Goal: Task Accomplishment & Management: Complete application form

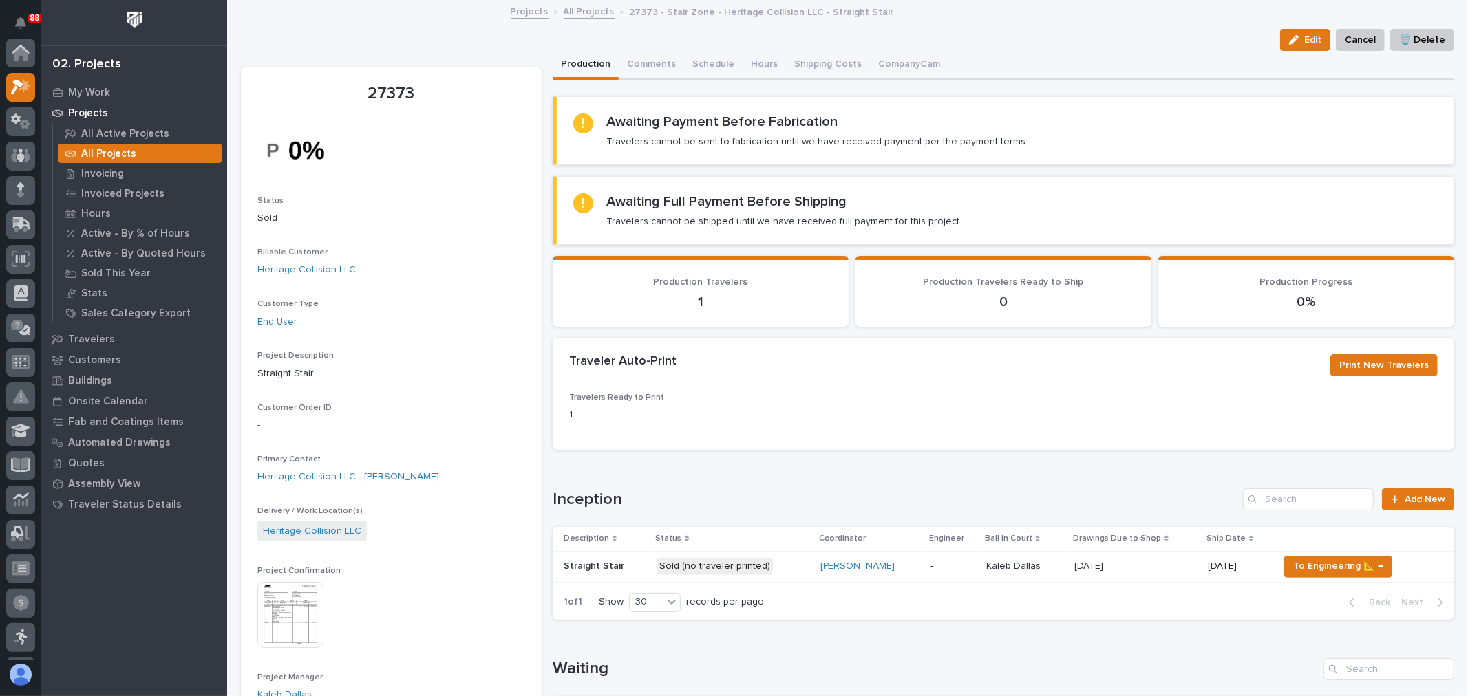
scroll to position [34, 0]
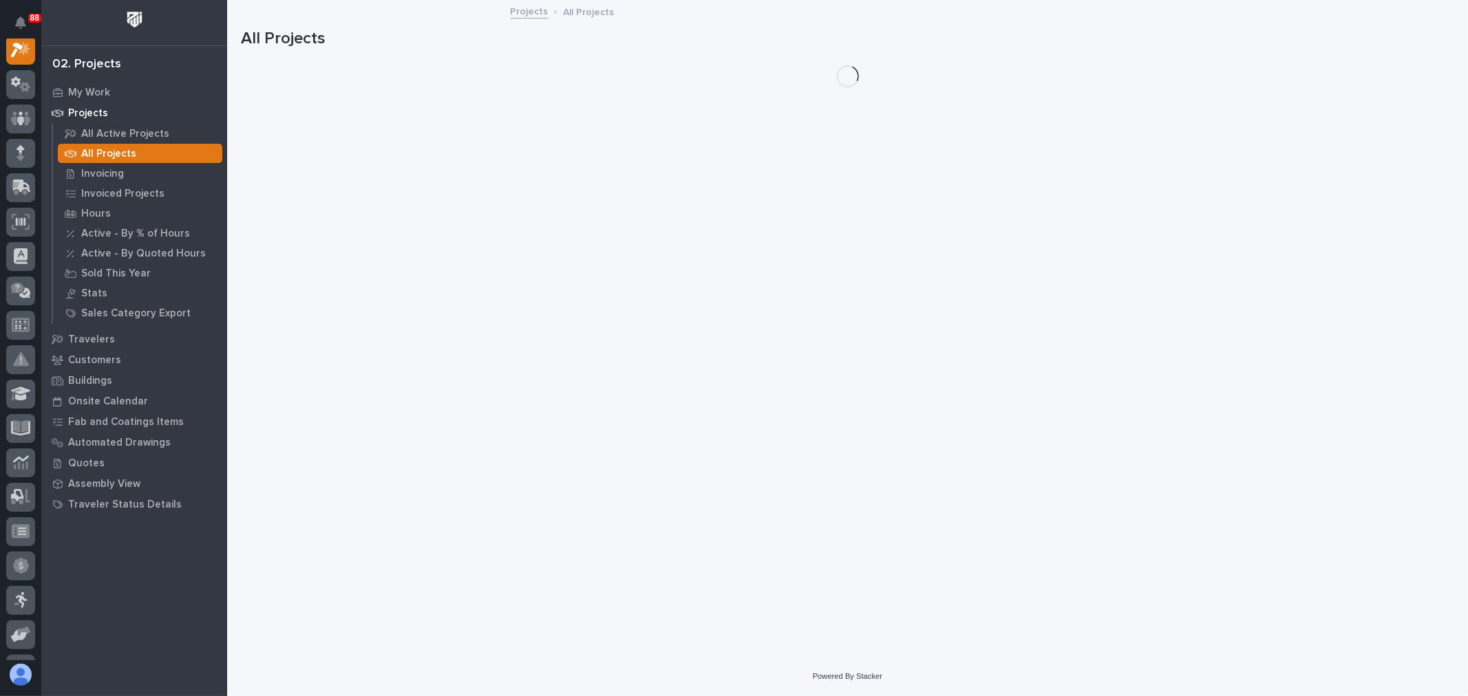
scroll to position [34, 0]
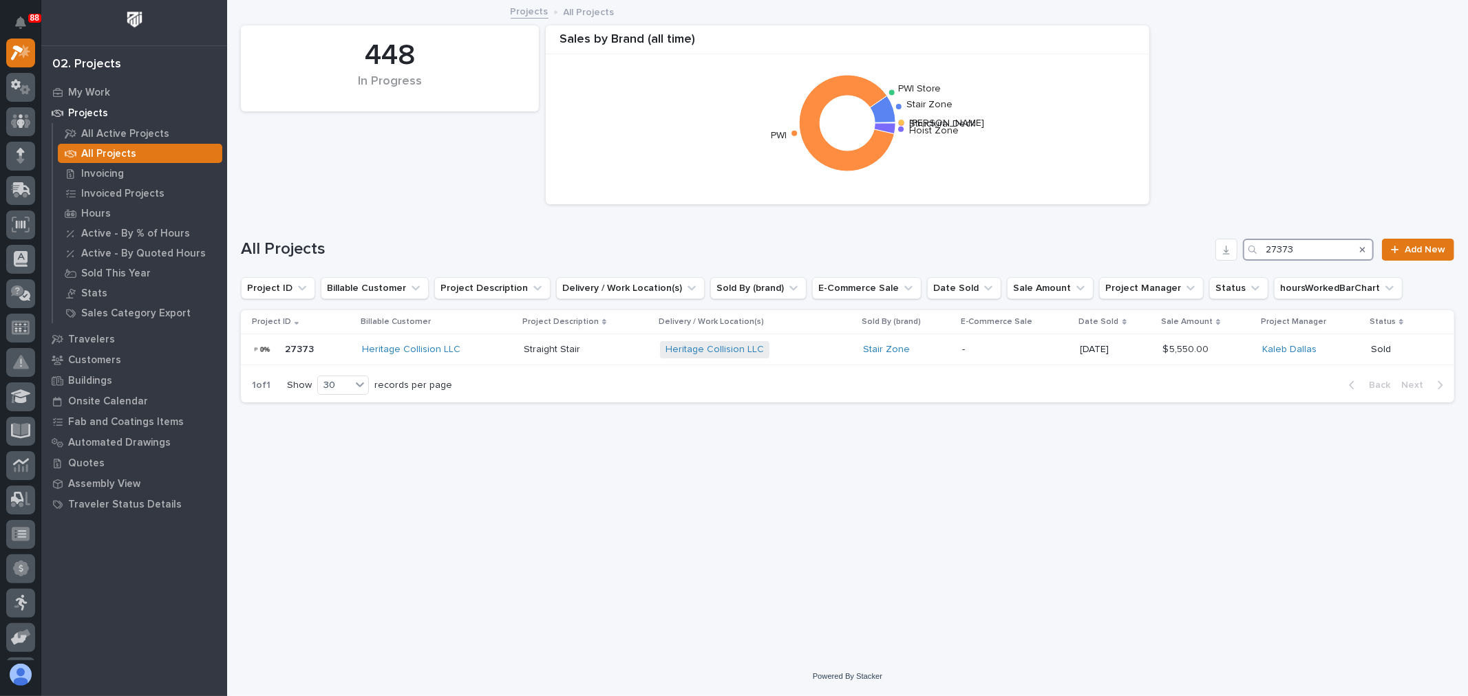
click at [1320, 241] on input "27373" at bounding box center [1308, 250] width 131 height 22
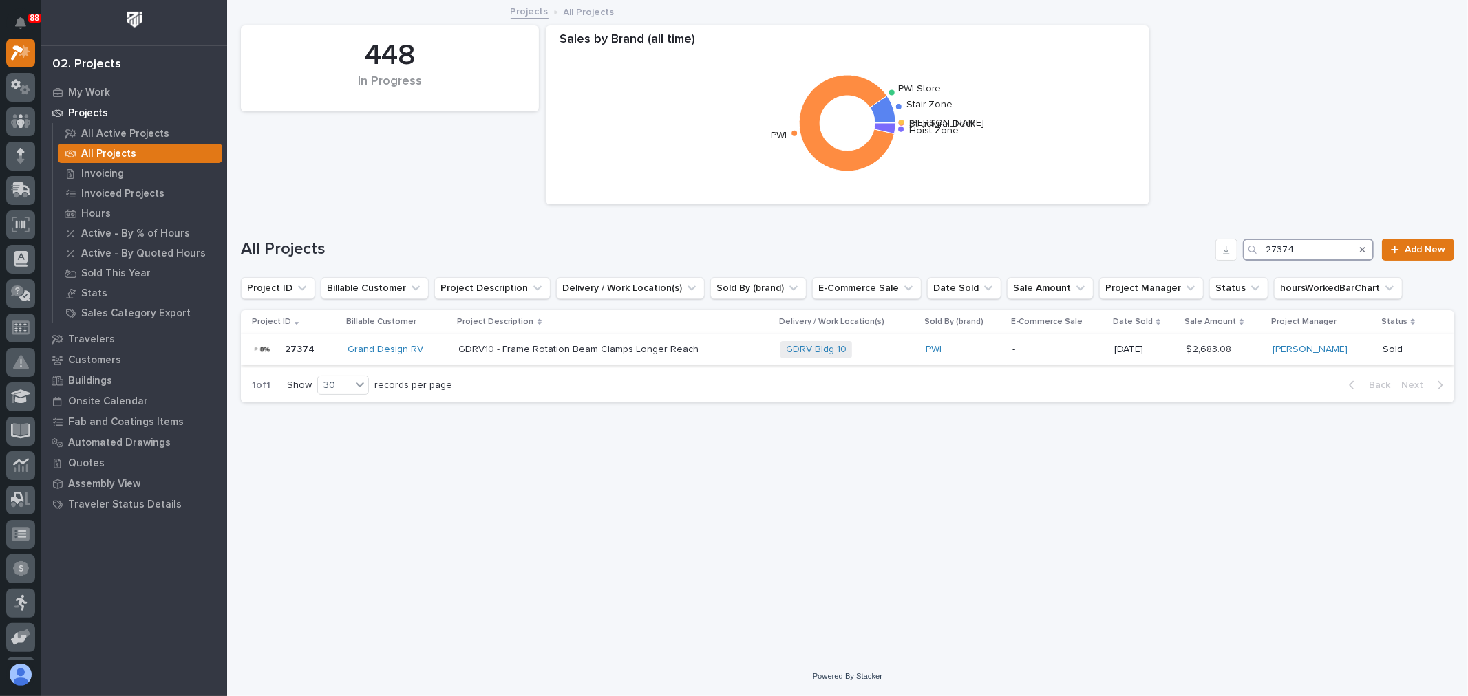
type input "27374"
click at [1084, 346] on p "-" at bounding box center [1058, 350] width 92 height 12
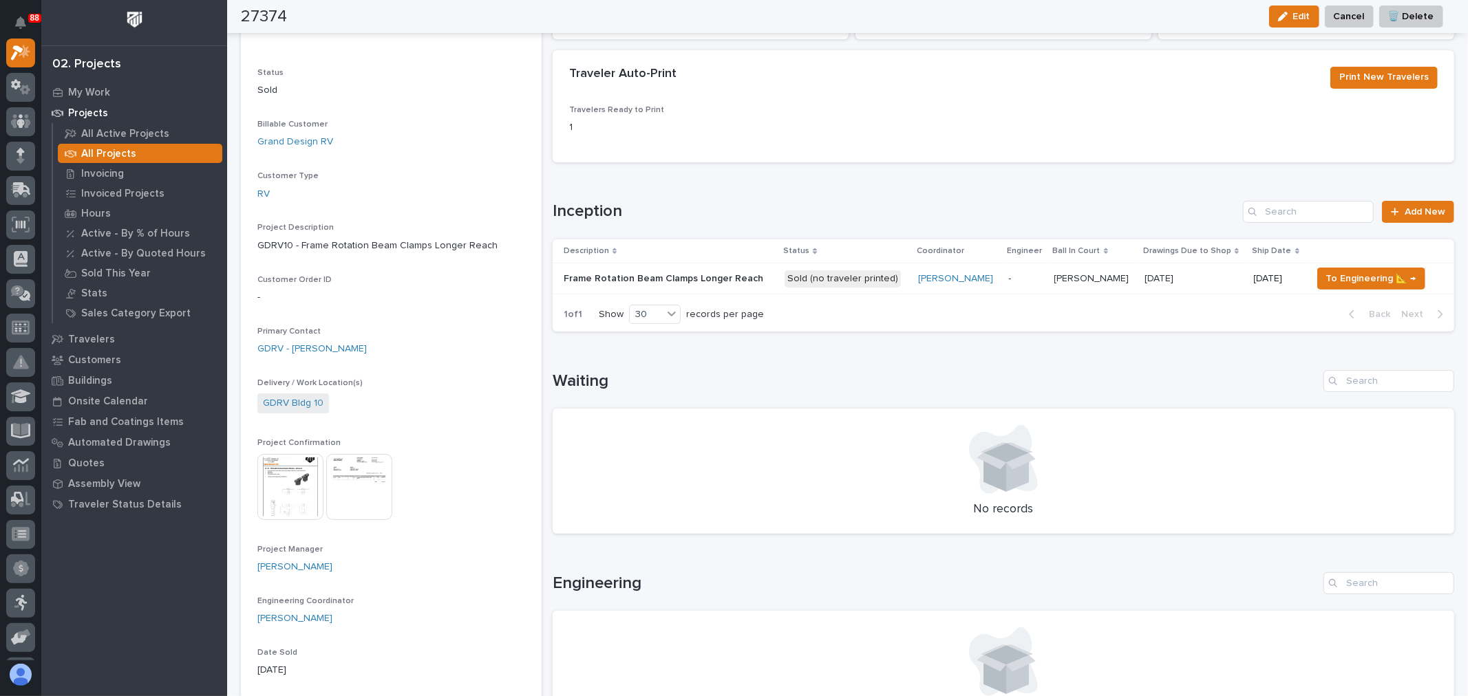
scroll to position [76, 0]
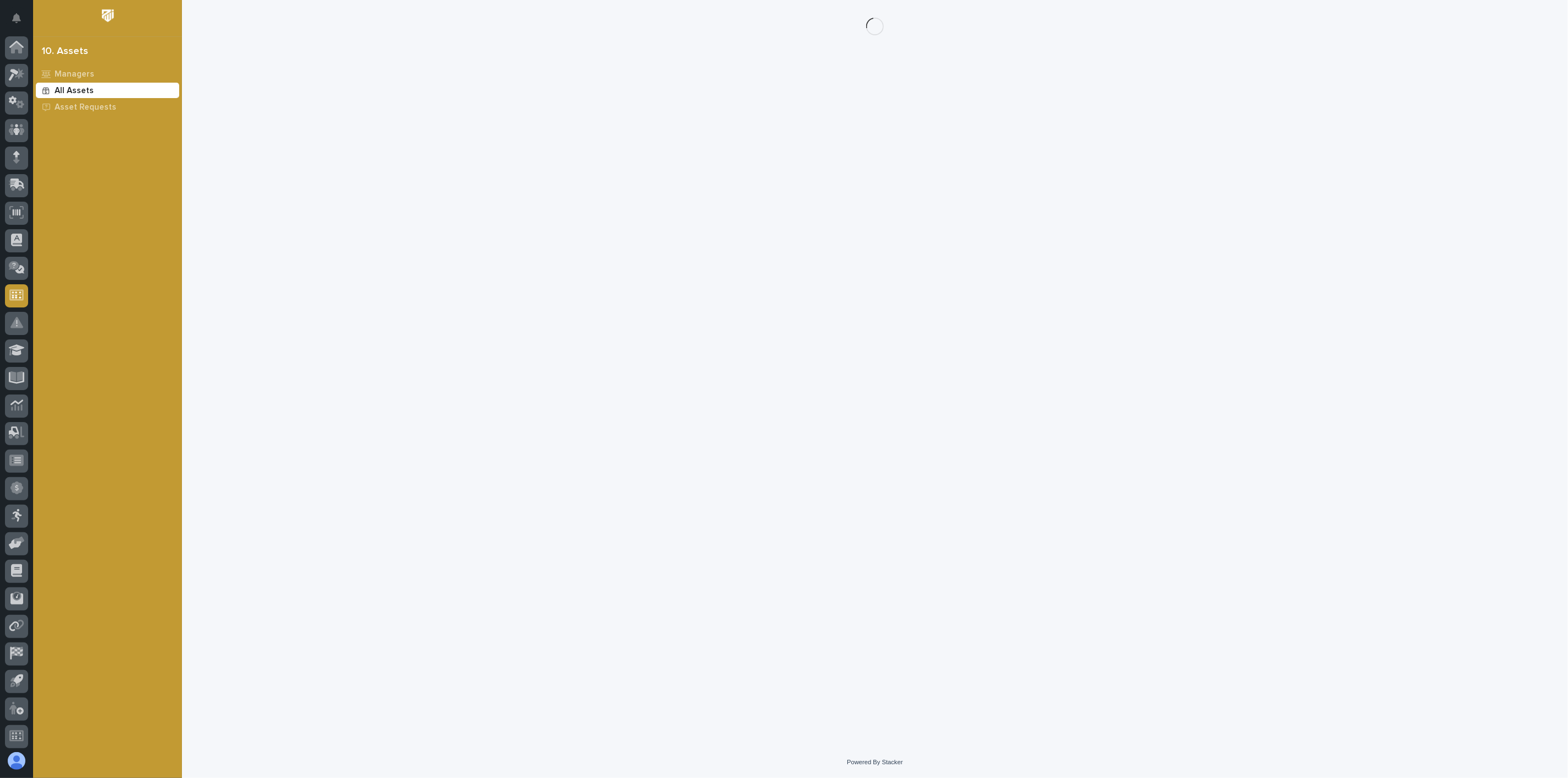
scroll to position [2, 0]
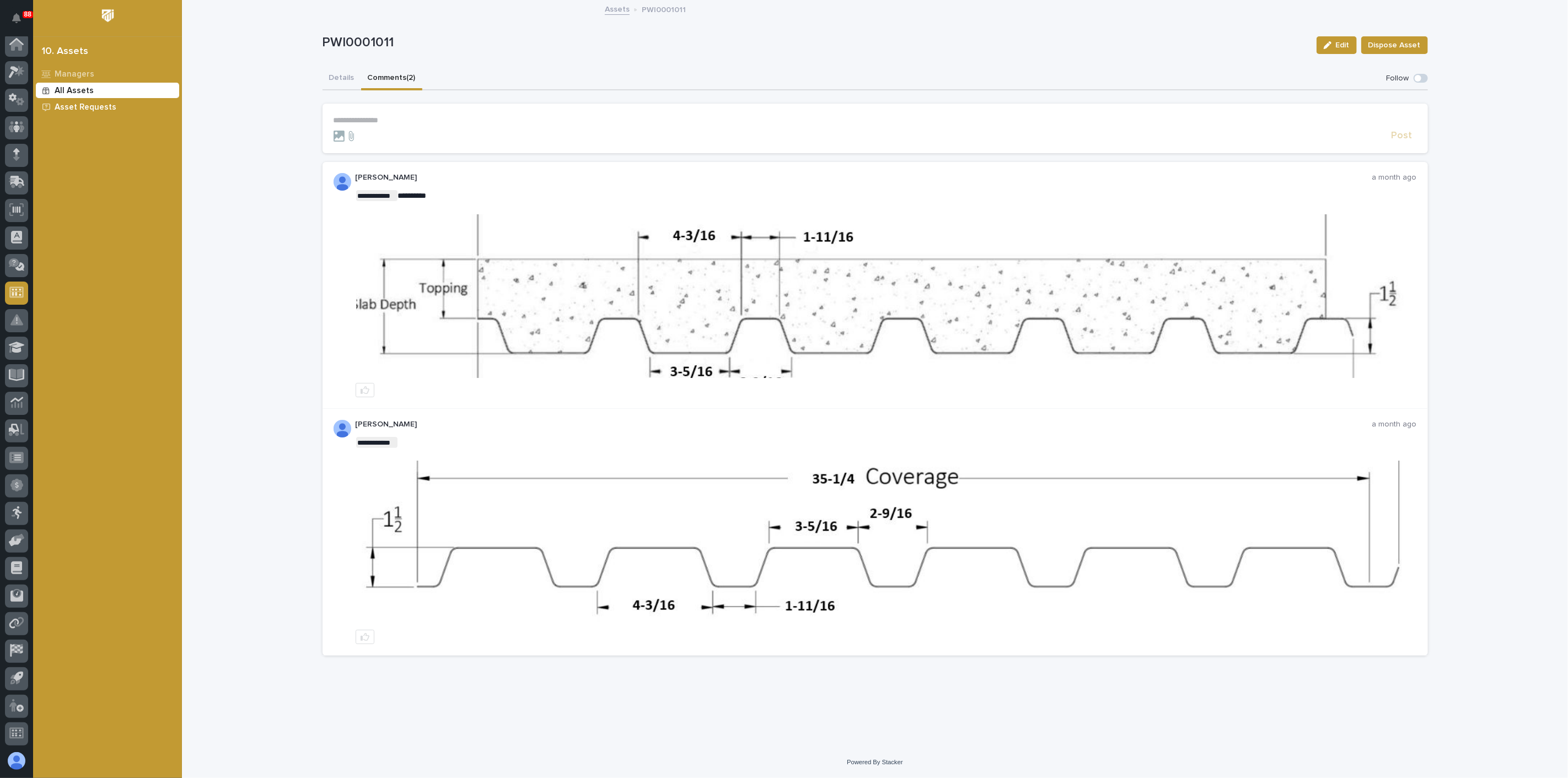
click at [89, 105] on p "Asset Requests" at bounding box center [85, 107] width 62 height 10
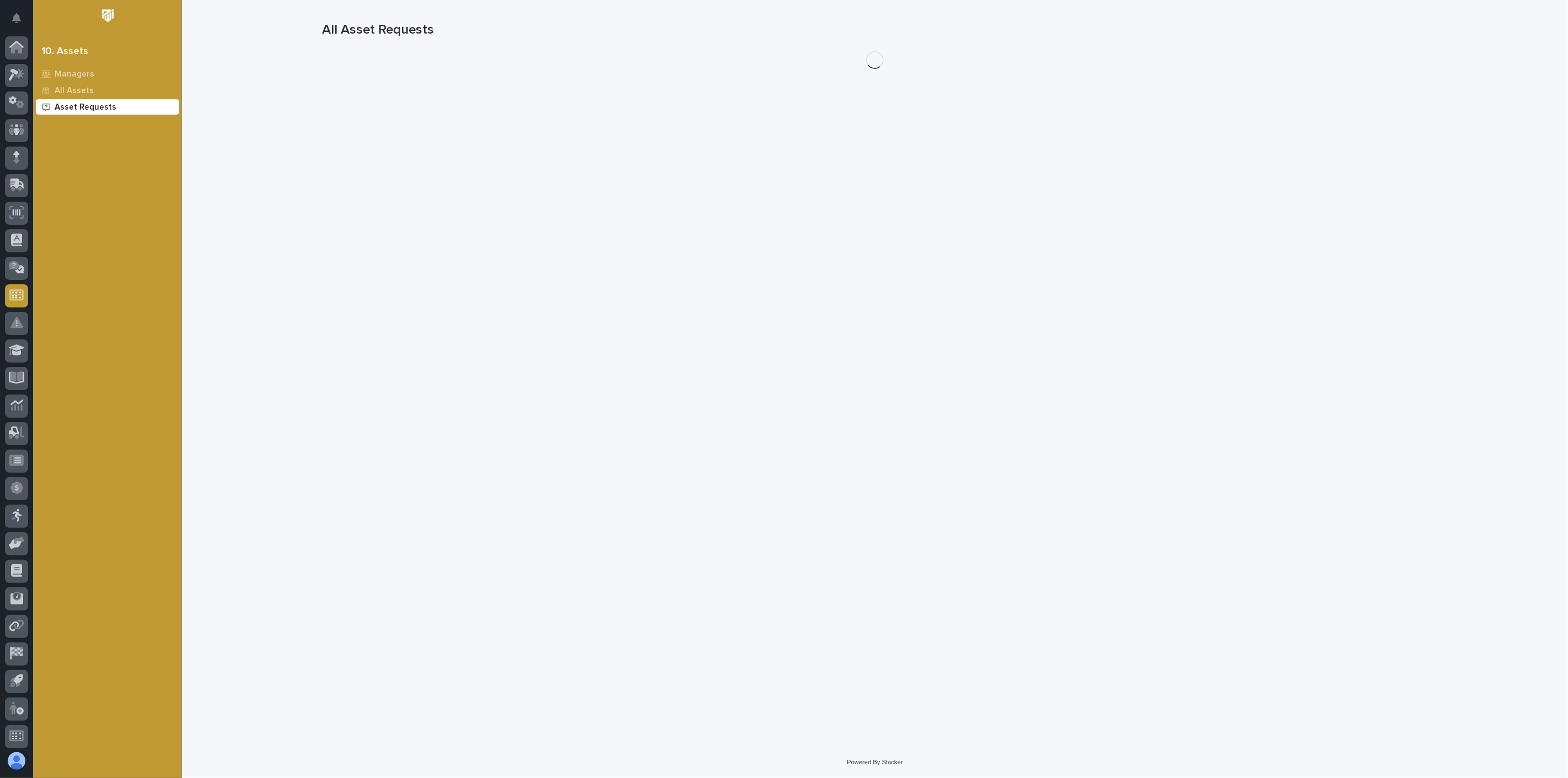
scroll to position [2, 0]
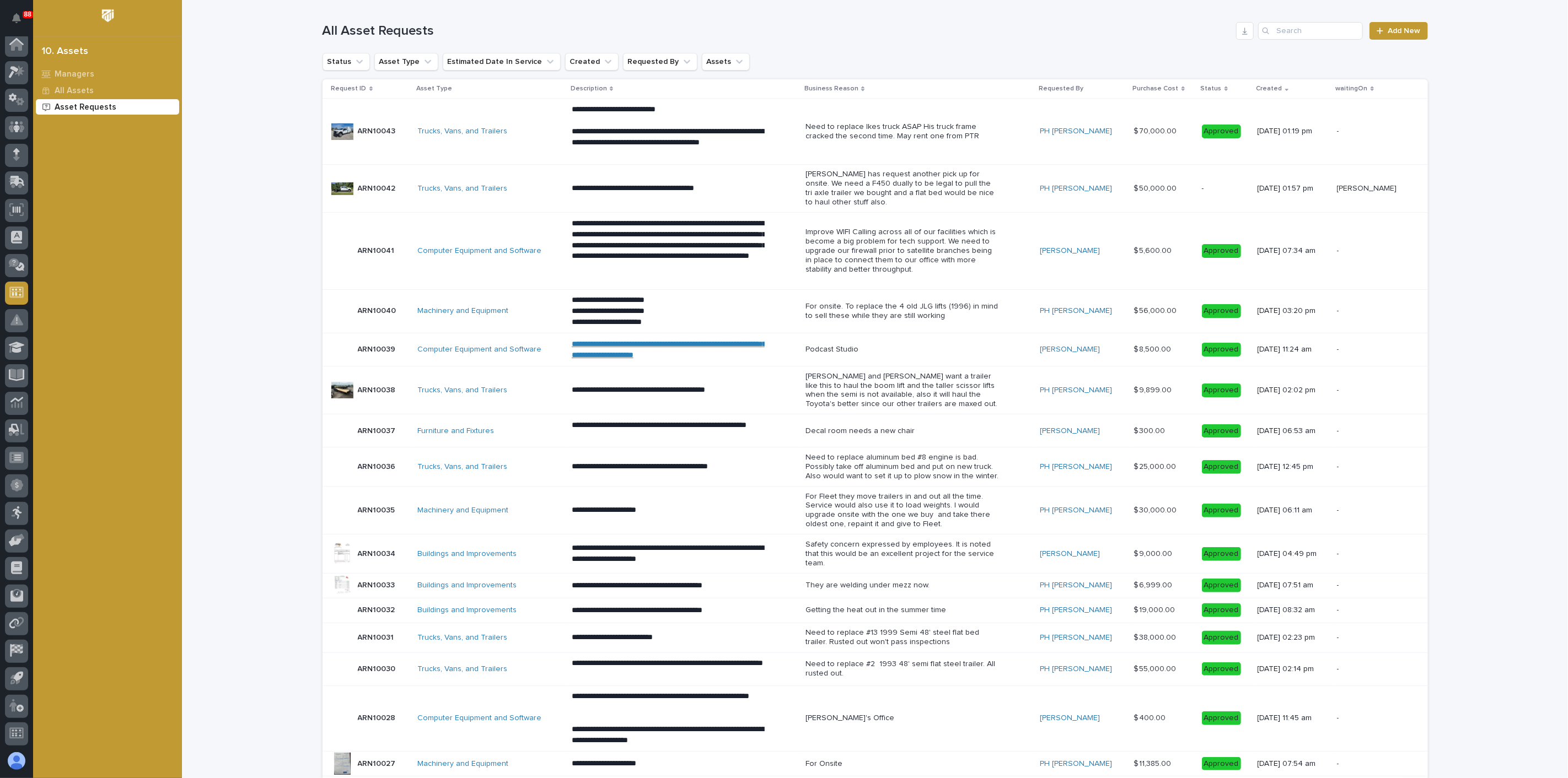
click at [82, 50] on div "10. Assets" at bounding box center [65, 51] width 46 height 12
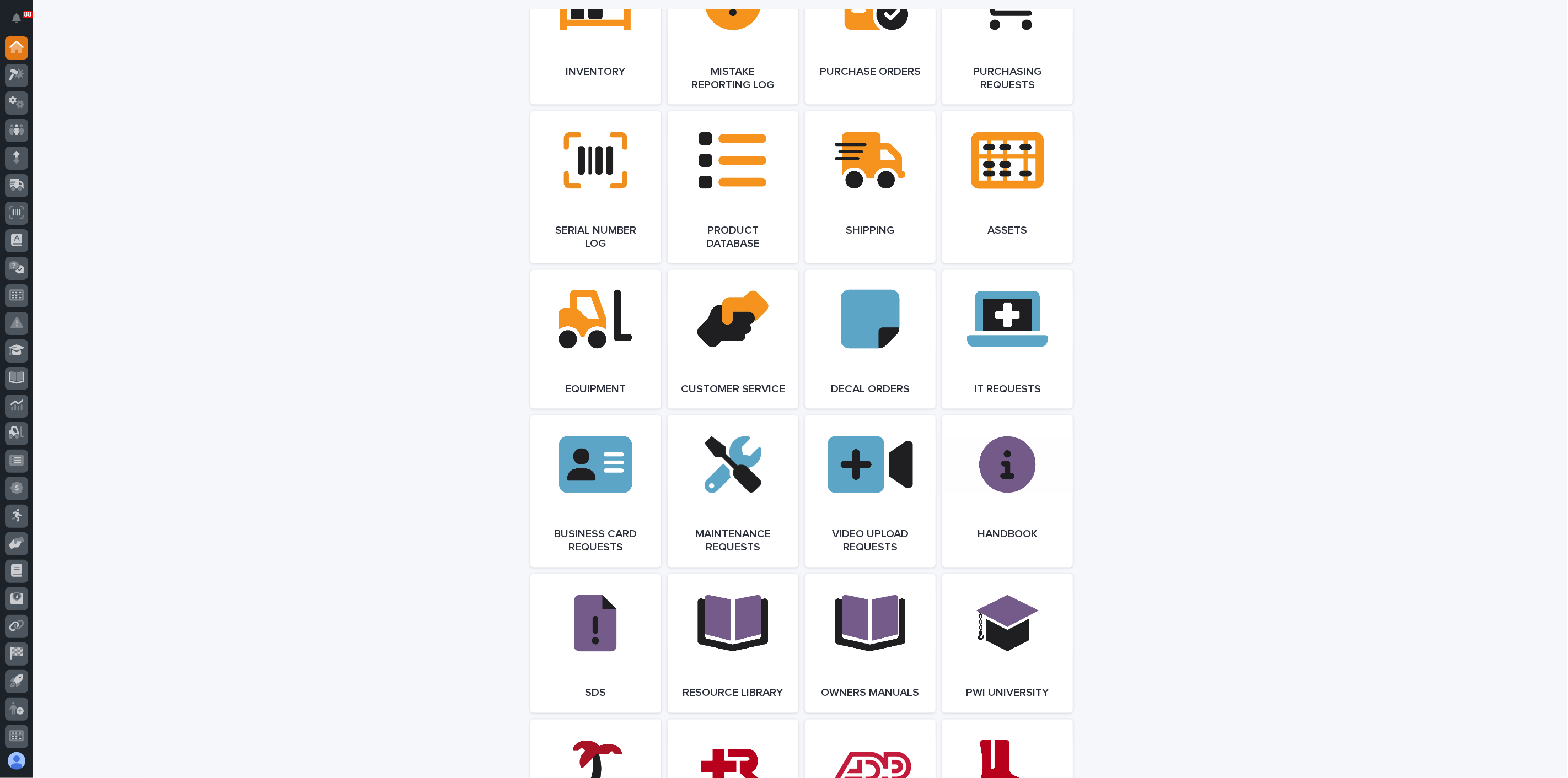
scroll to position [1348, 0]
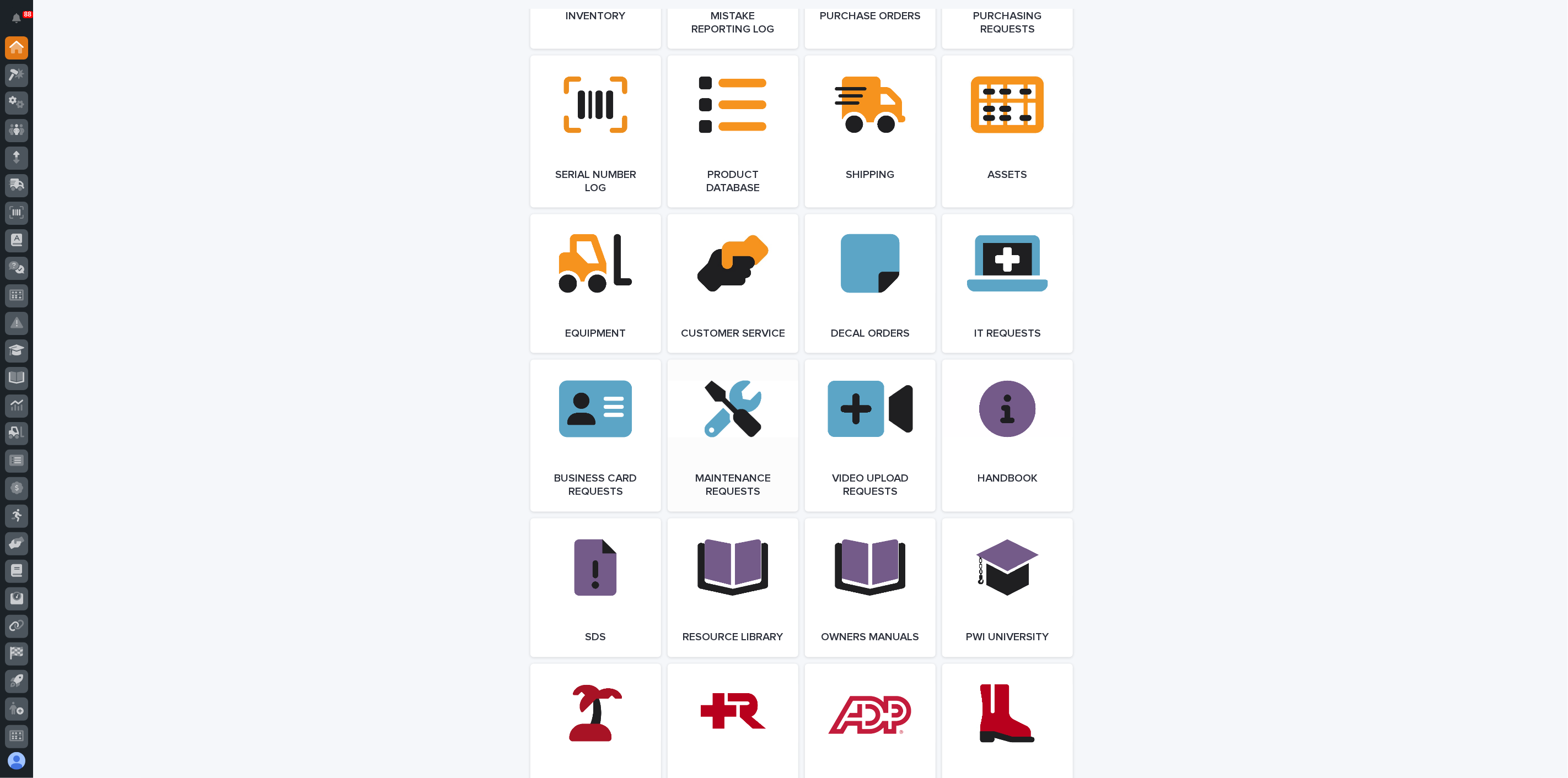
click at [728, 440] on span "Open Link" at bounding box center [732, 436] width 36 height 8
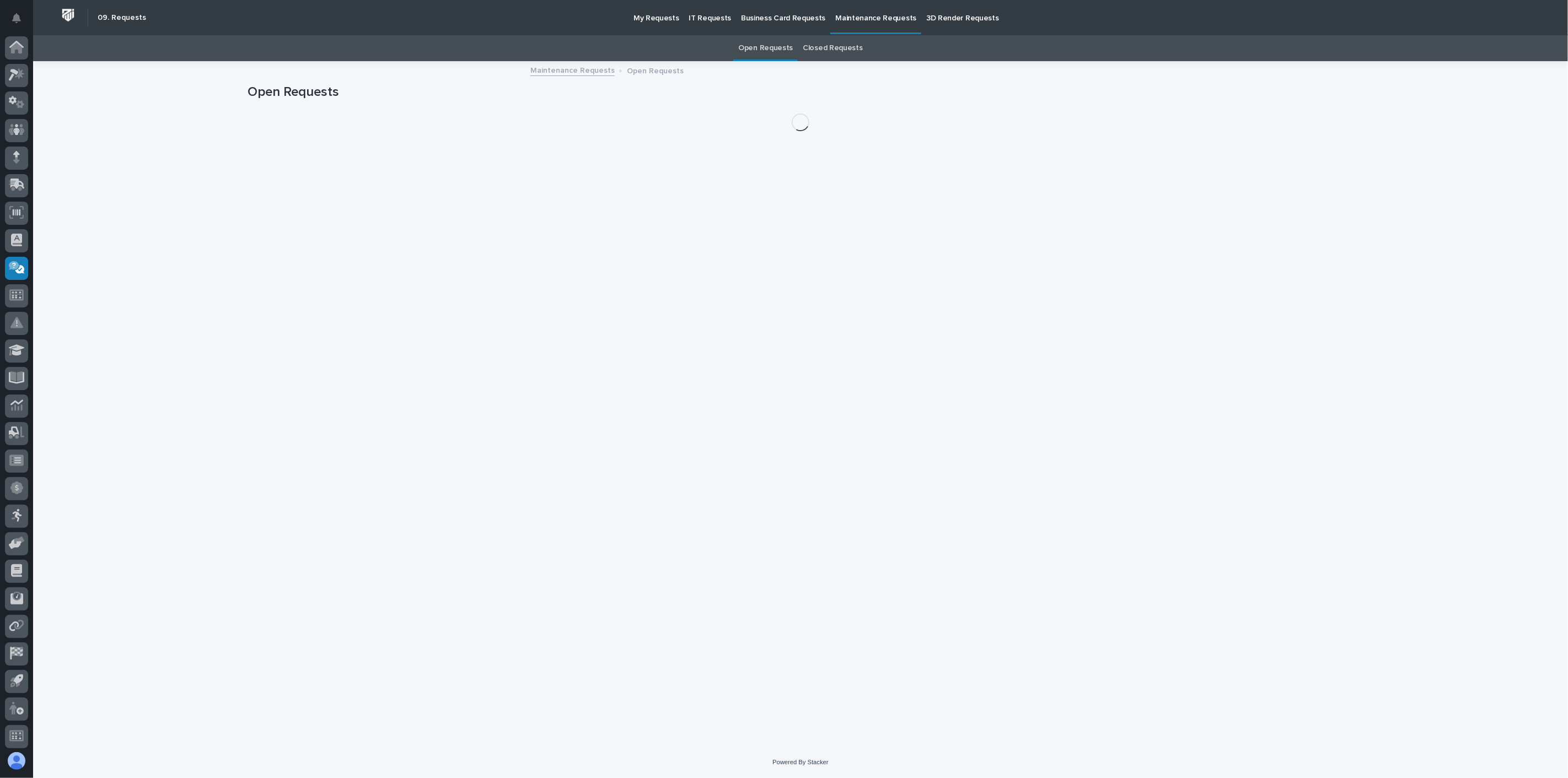
scroll to position [2, 0]
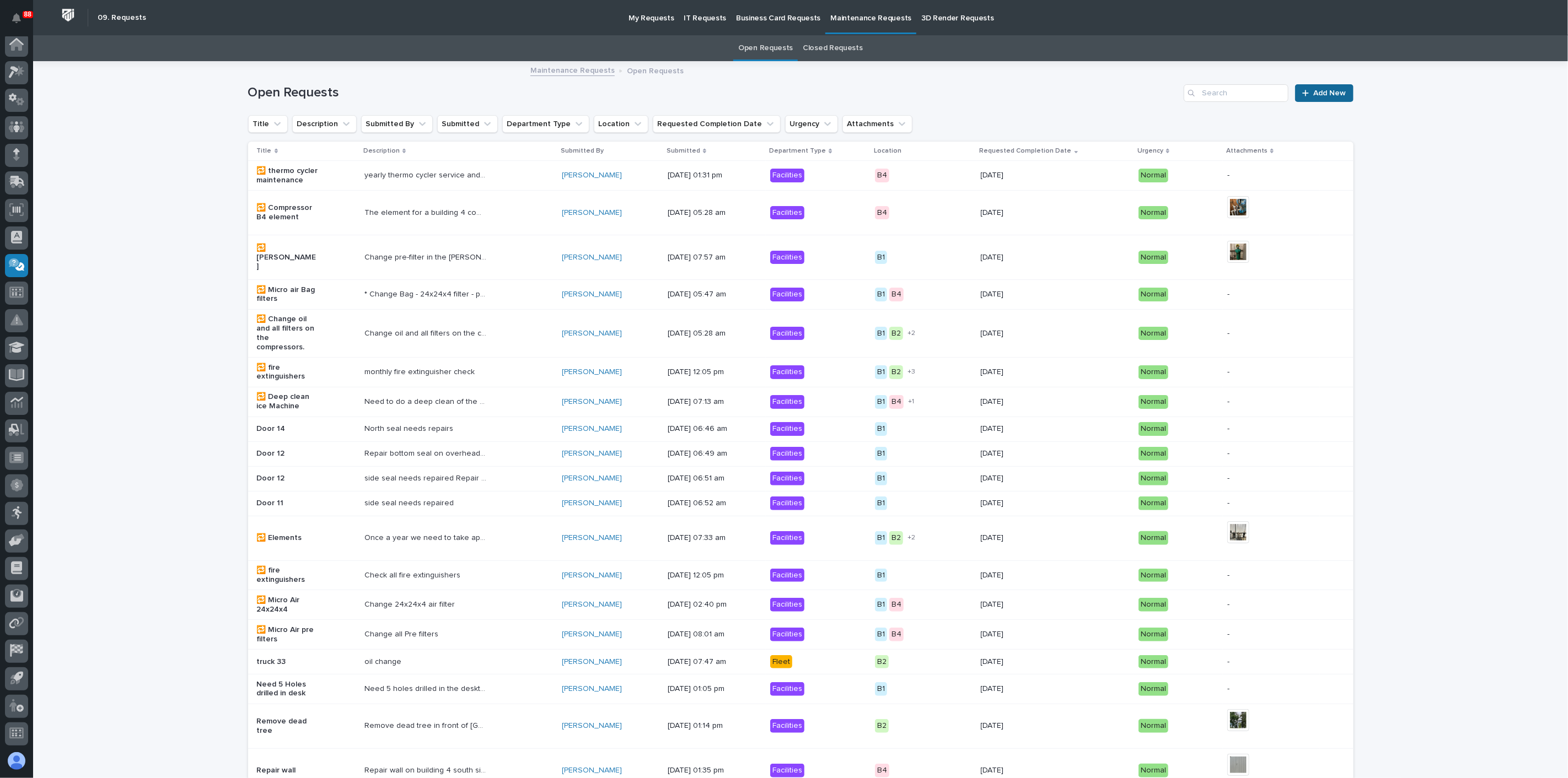
click at [1326, 96] on link "Add New" at bounding box center [1324, 93] width 58 height 18
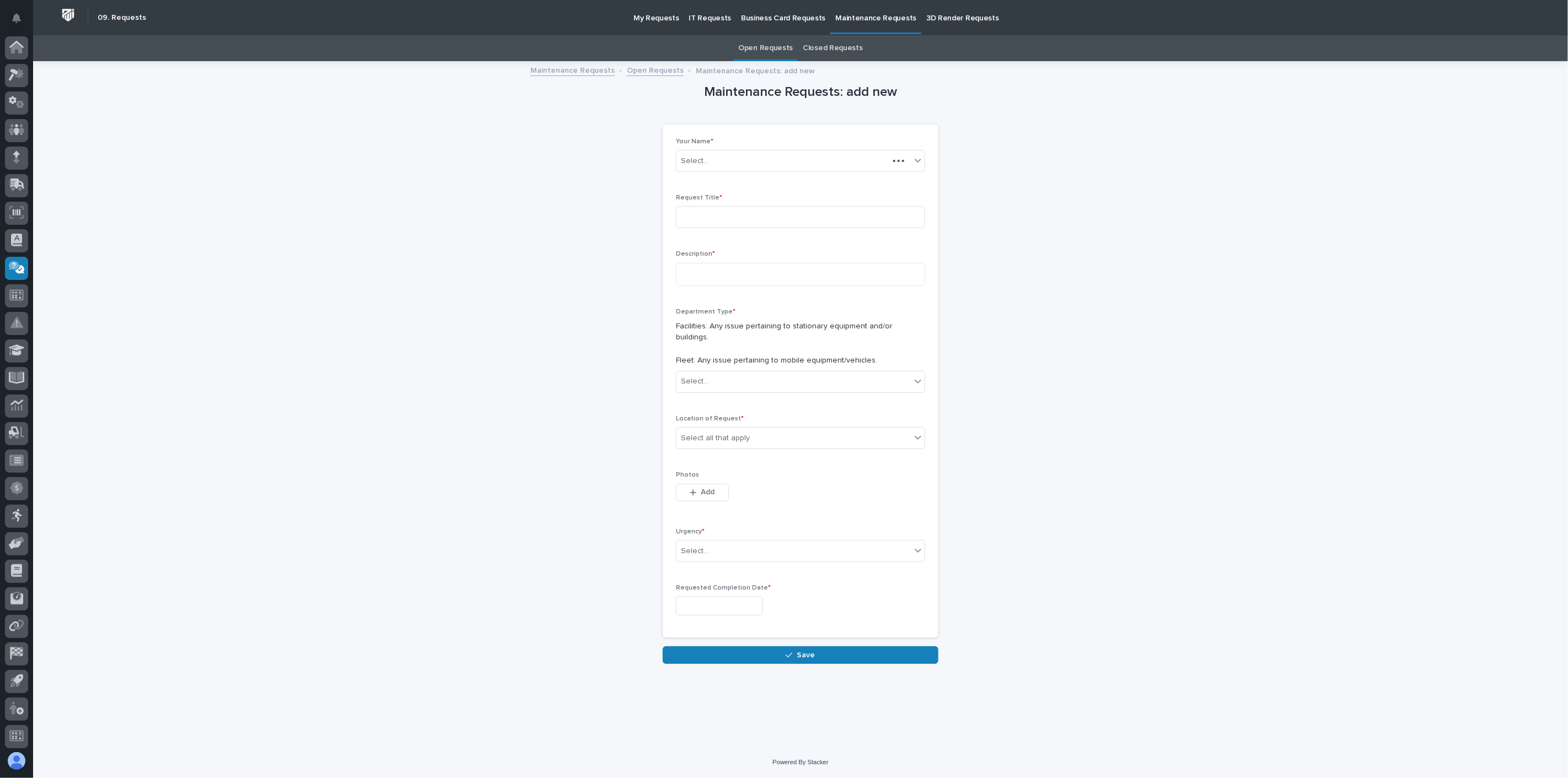
scroll to position [2, 0]
click at [745, 212] on input at bounding box center [800, 217] width 249 height 22
click at [918, 167] on div at bounding box center [917, 160] width 14 height 20
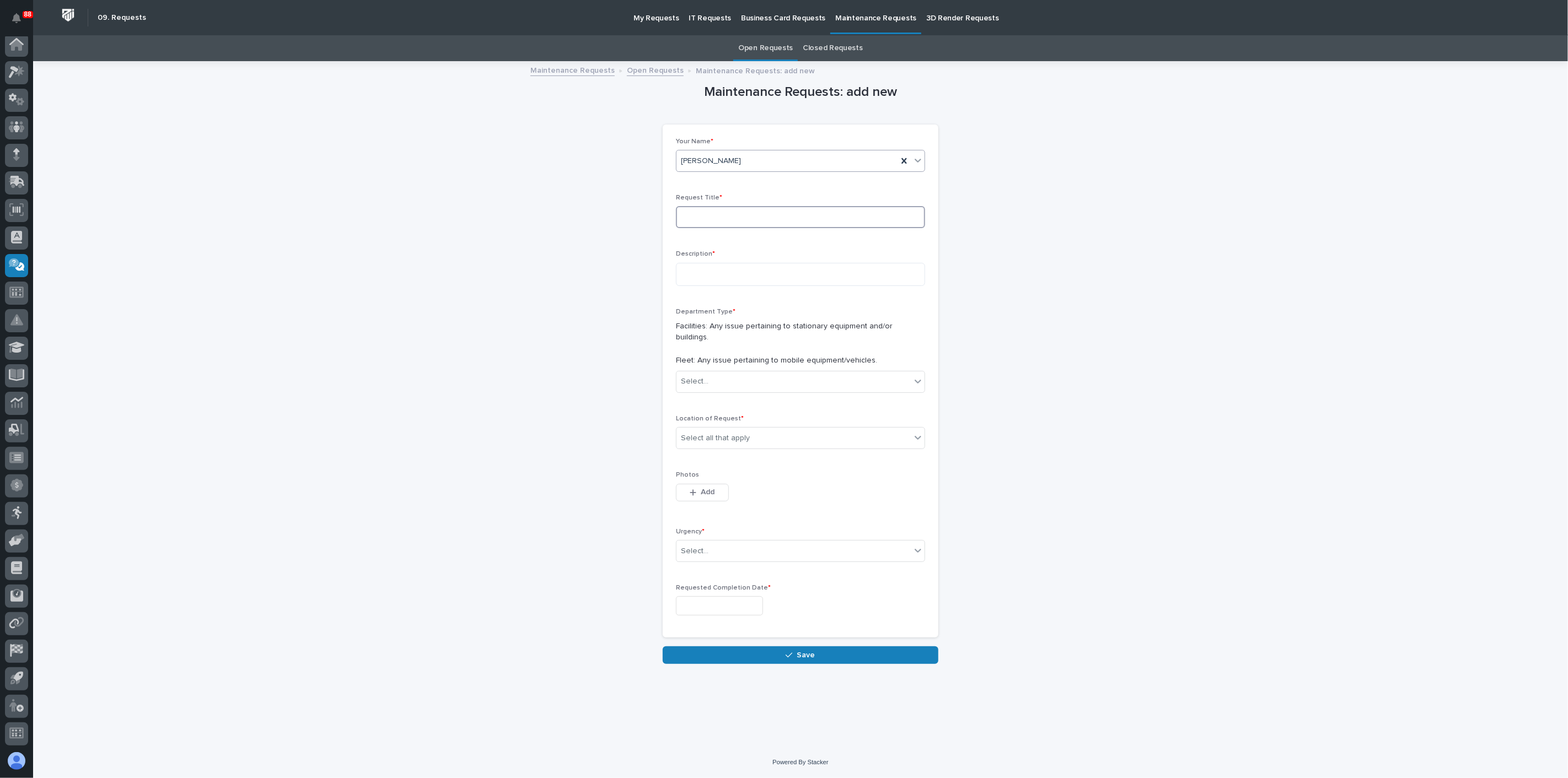
click at [724, 220] on input at bounding box center [800, 217] width 249 height 22
click at [729, 276] on textarea at bounding box center [800, 274] width 249 height 23
type textarea "**********"
click at [922, 376] on icon at bounding box center [918, 381] width 11 height 11
click at [736, 413] on div "Fleet" at bounding box center [800, 410] width 248 height 19
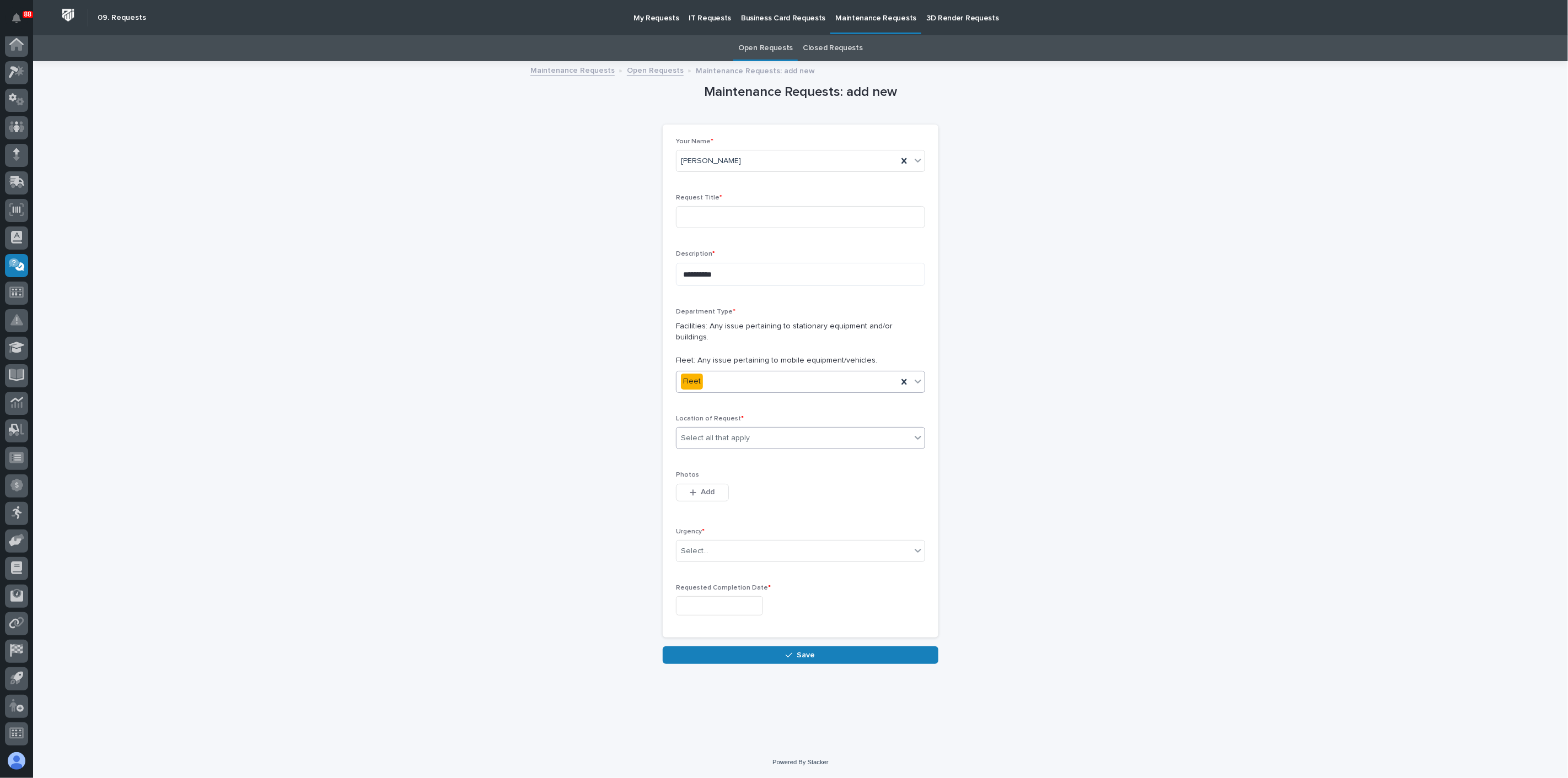
click at [918, 432] on icon at bounding box center [918, 437] width 11 height 11
click at [720, 449] on div "B1" at bounding box center [800, 447] width 248 height 19
click at [920, 432] on icon at bounding box center [918, 437] width 11 height 11
click at [688, 503] on span "Offices" at bounding box center [695, 503] width 29 height 12
click at [923, 545] on icon at bounding box center [918, 550] width 11 height 11
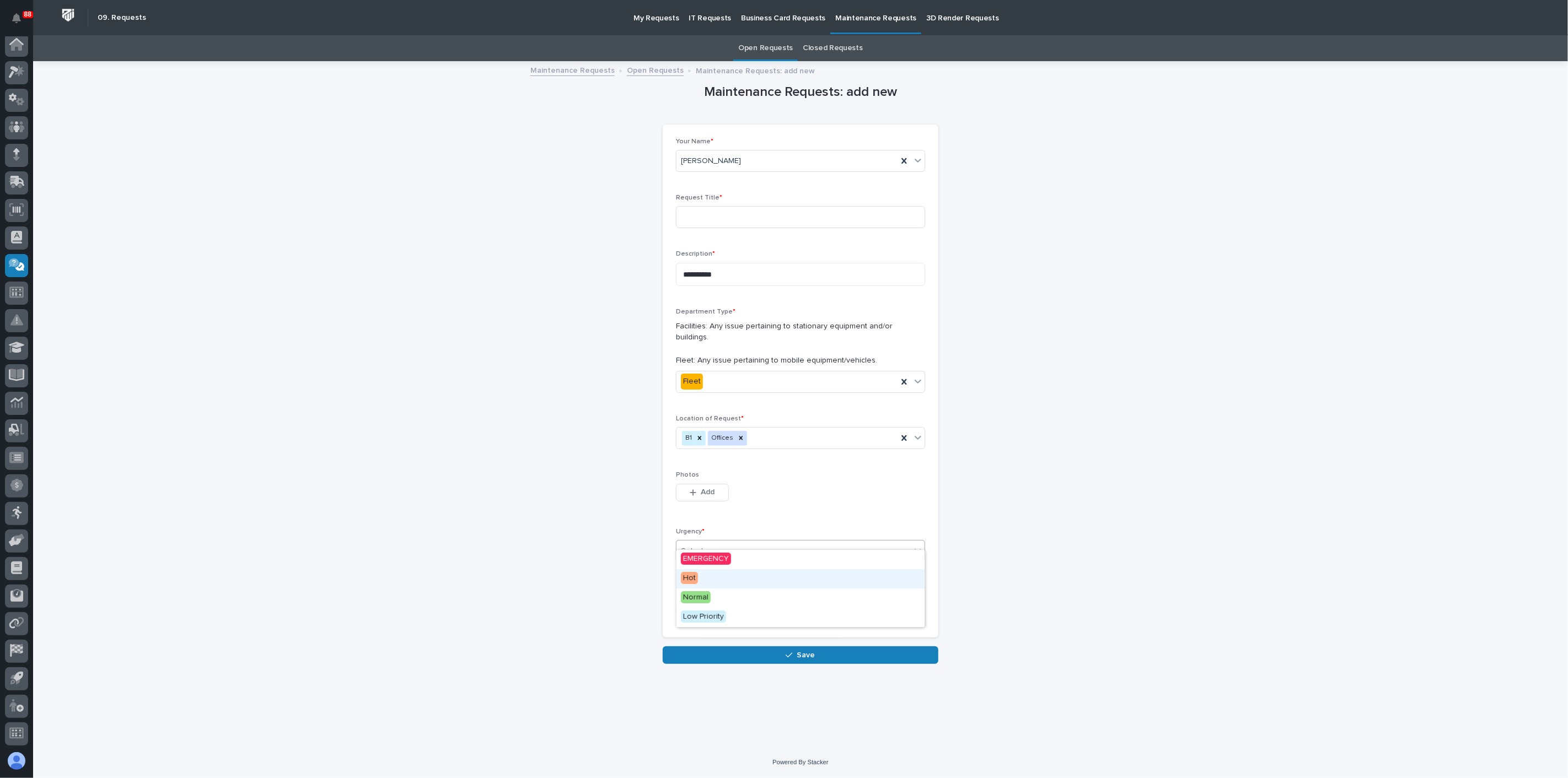
click at [743, 572] on div "Hot" at bounding box center [800, 579] width 248 height 19
click at [745, 596] on input "text" at bounding box center [720, 606] width 87 height 19
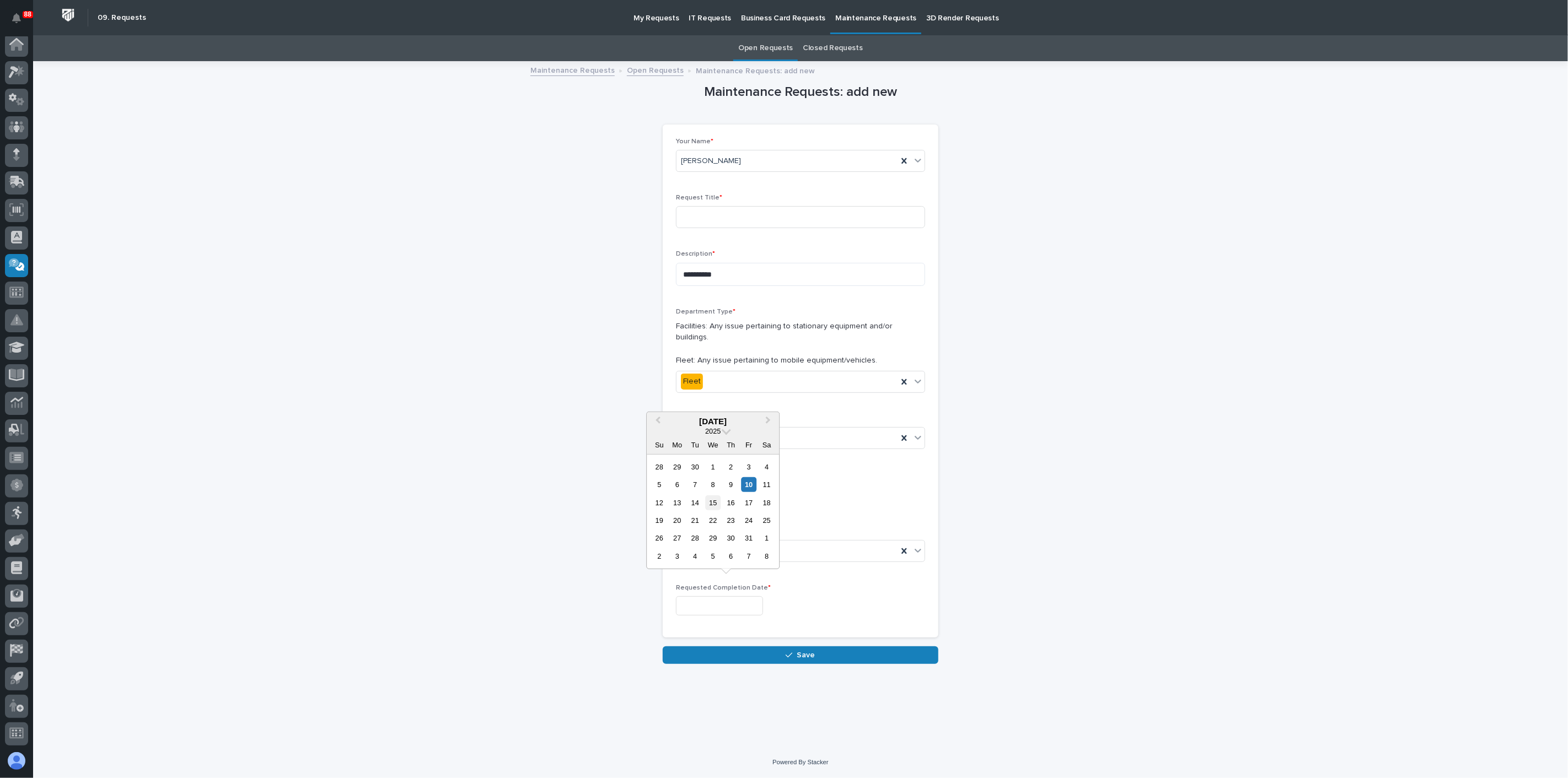
click at [716, 505] on div "15" at bounding box center [713, 502] width 15 height 15
type input "**********"
click at [711, 218] on input at bounding box center [800, 217] width 249 height 22
click at [703, 271] on textarea "**********" at bounding box center [800, 274] width 249 height 23
type textarea "**********"
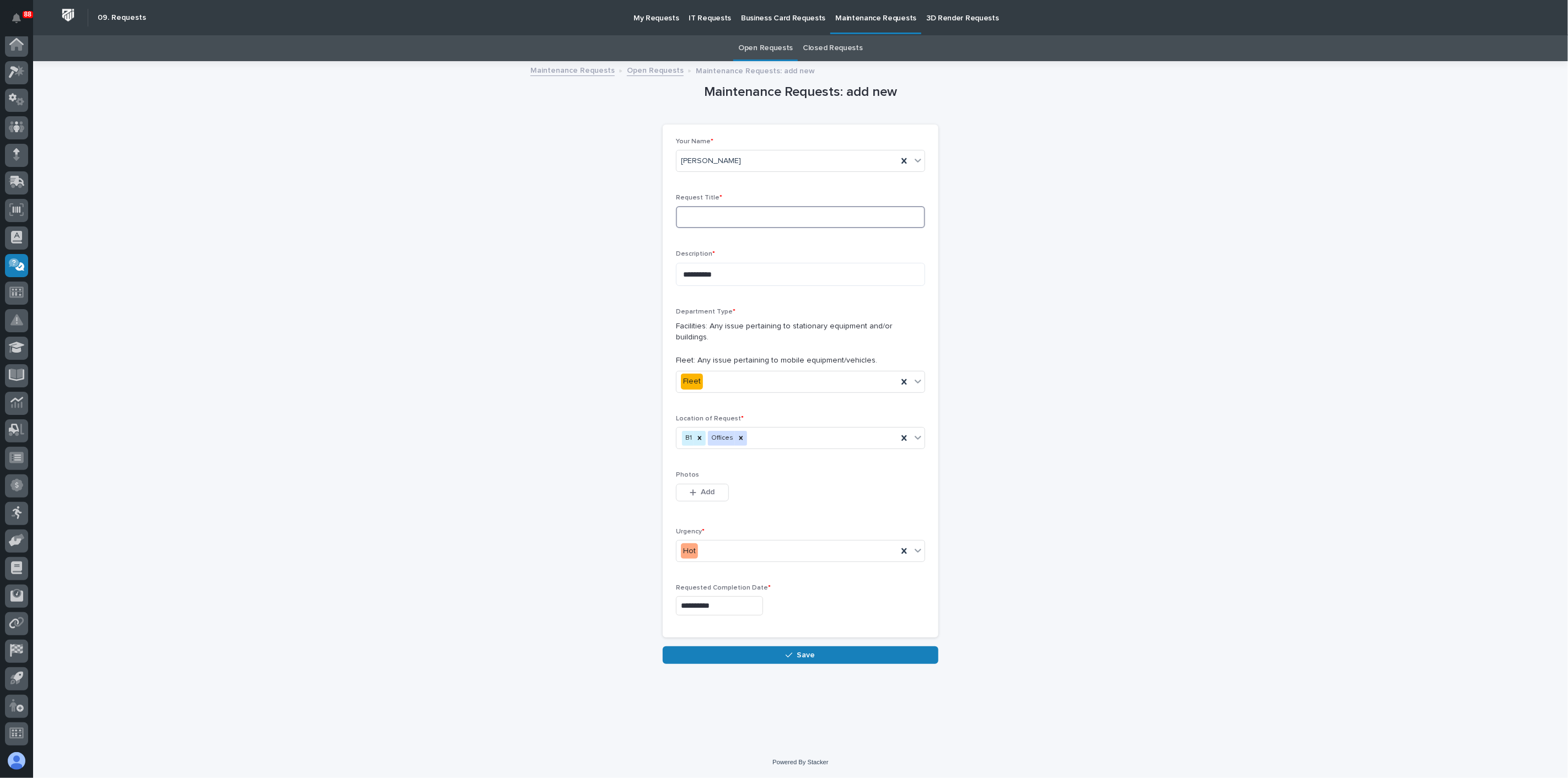
click at [718, 213] on input at bounding box center [800, 217] width 249 height 22
type input "Oil Change"
click at [808, 651] on span "Save" at bounding box center [806, 655] width 18 height 10
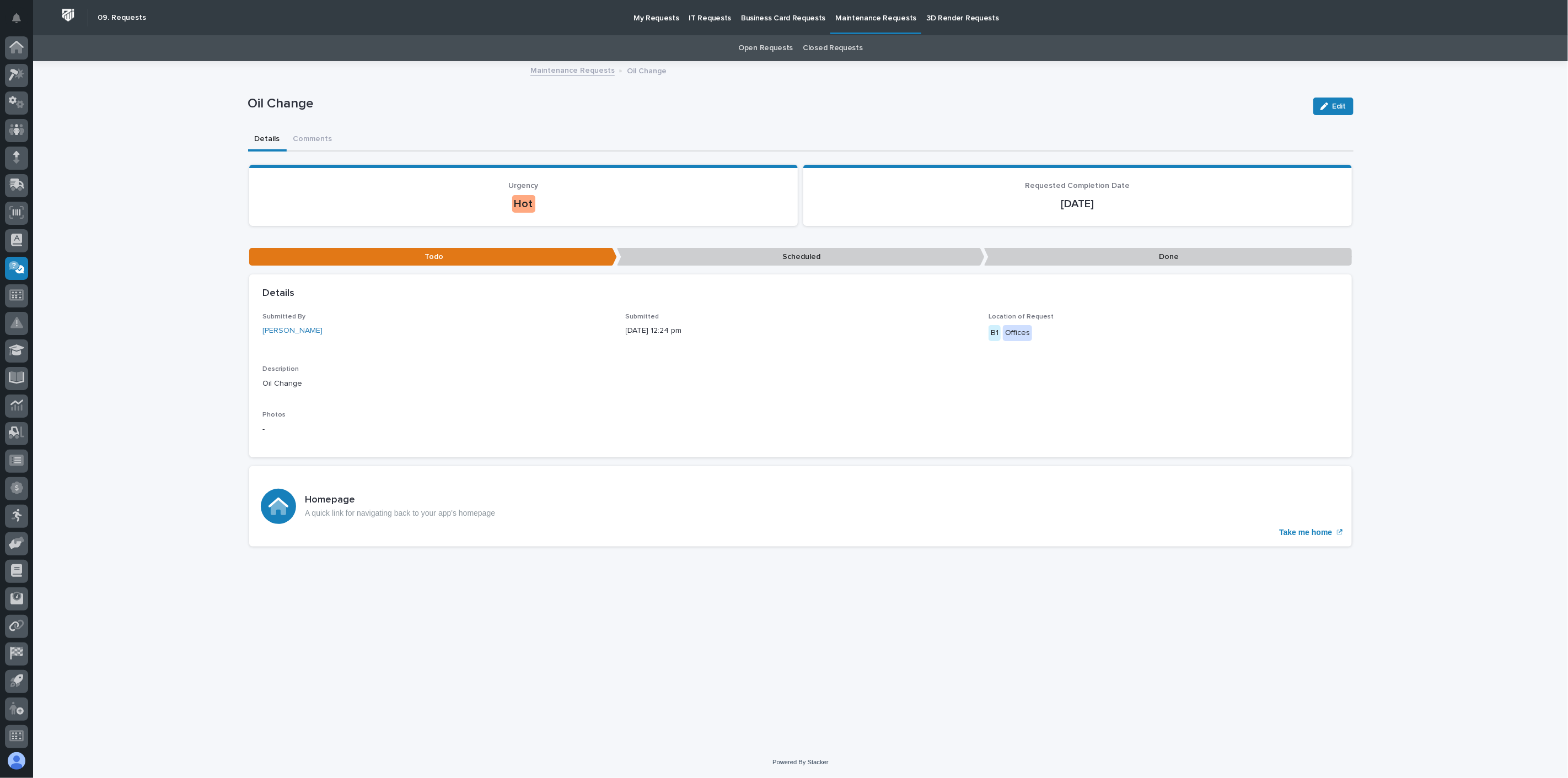
scroll to position [2, 0]
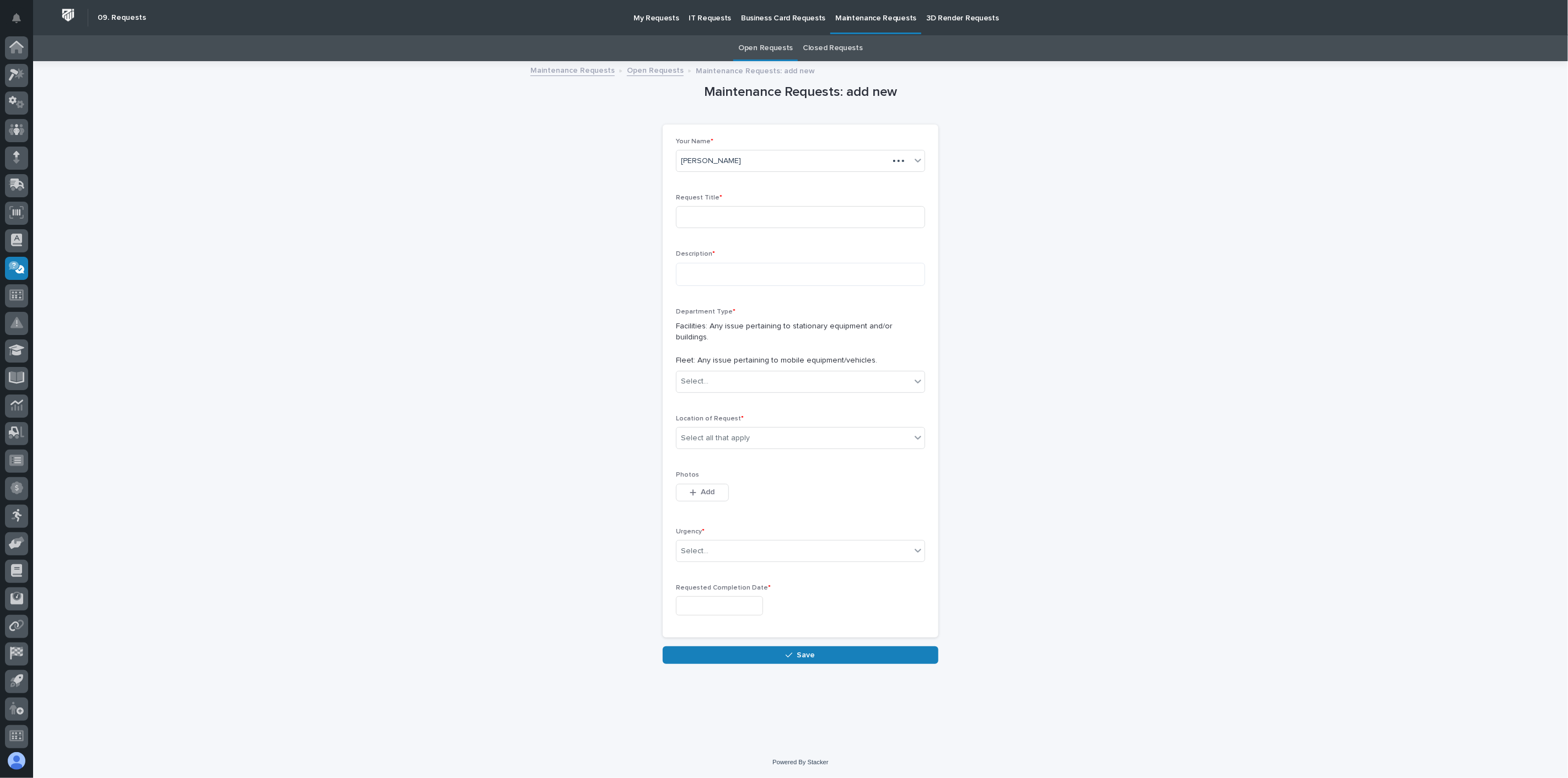
scroll to position [2, 0]
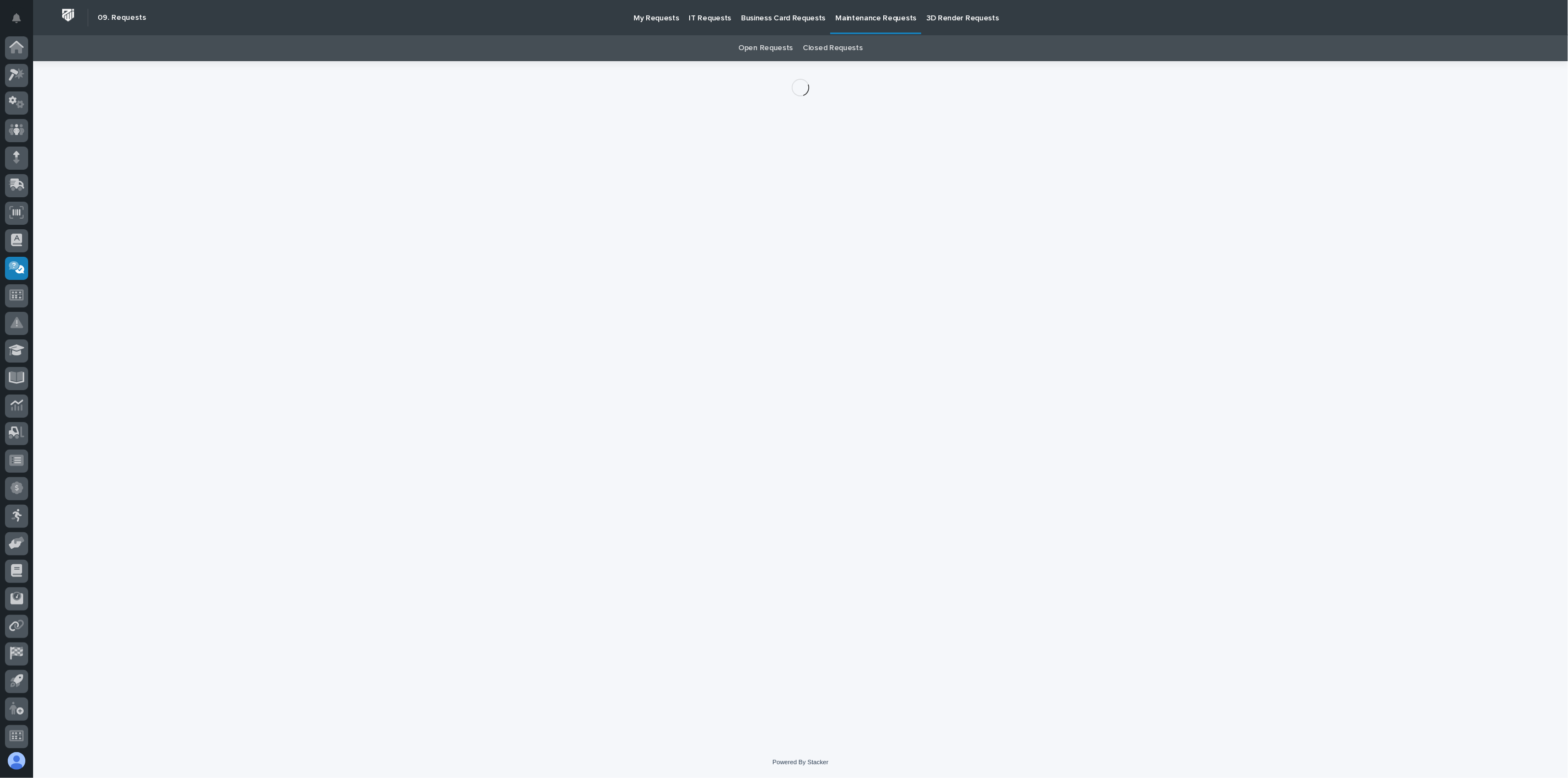
scroll to position [2, 0]
